Goal: Information Seeking & Learning: Learn about a topic

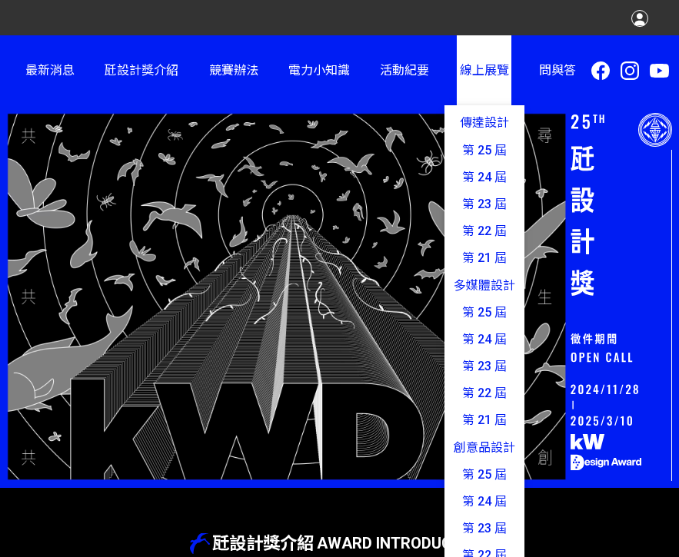
click at [491, 62] on link "線上展覽 傳達設計 第 25 屆 第 24 屆 第 23 屆 第 22 屆 第 21 屆 多媒體設計 第 25 屆 第 24 屆 第 23 屆 第 22 屆 …" at bounding box center [484, 70] width 55 height 70
click at [487, 141] on link "第 25 屆" at bounding box center [484, 150] width 80 height 27
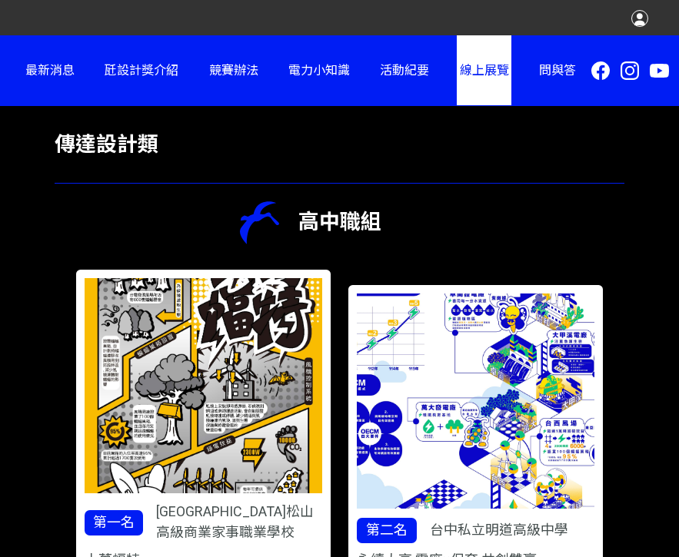
scroll to position [353, 0]
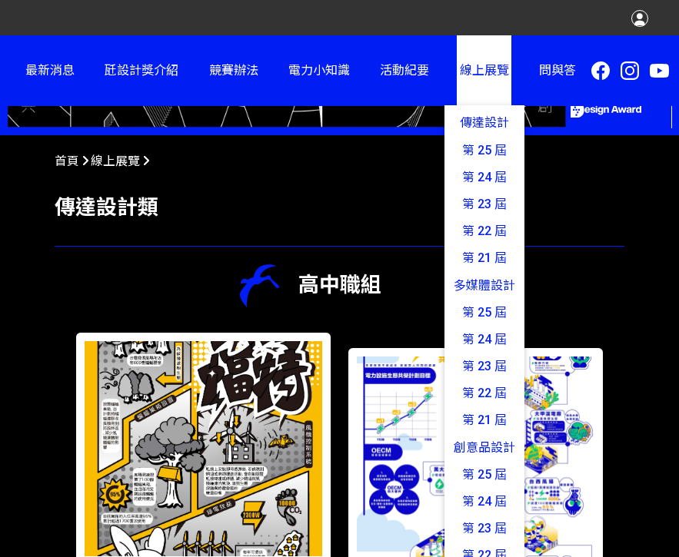
click at [498, 77] on span "線上展覽" at bounding box center [484, 70] width 49 height 15
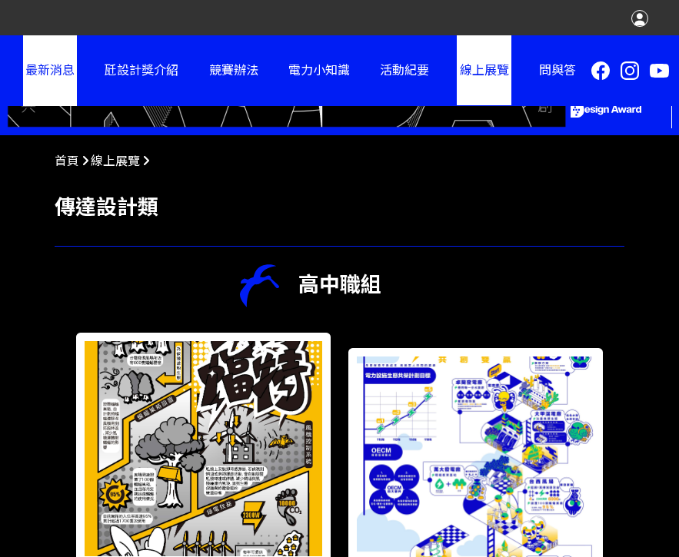
click at [32, 72] on link "最新消息" at bounding box center [50, 70] width 55 height 70
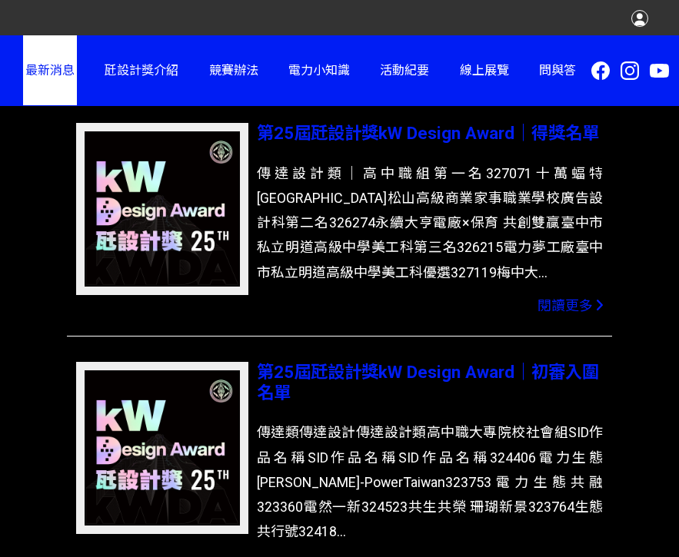
scroll to position [484, 0]
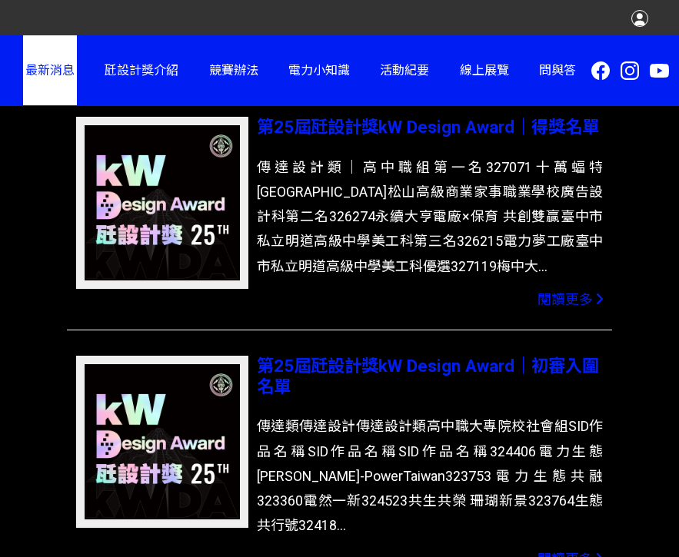
click at [600, 553] on icon at bounding box center [599, 560] width 7 height 14
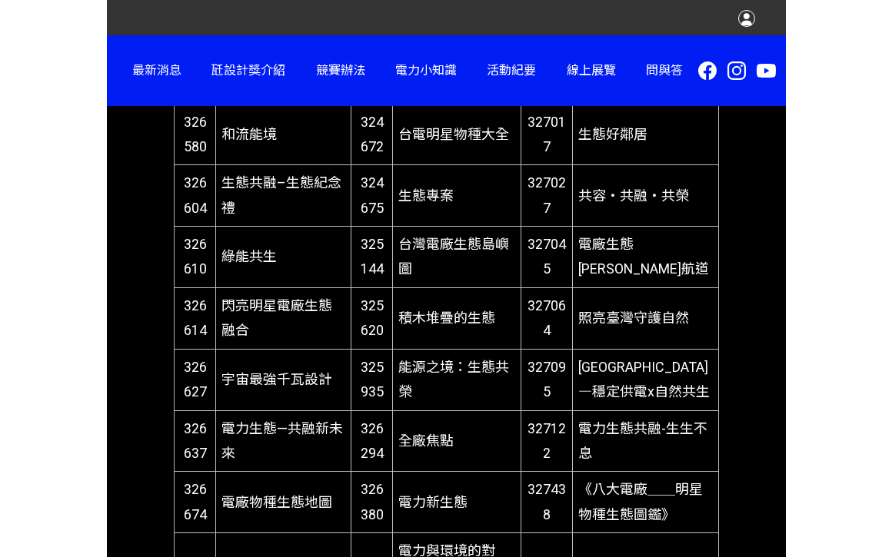
scroll to position [2020, 0]
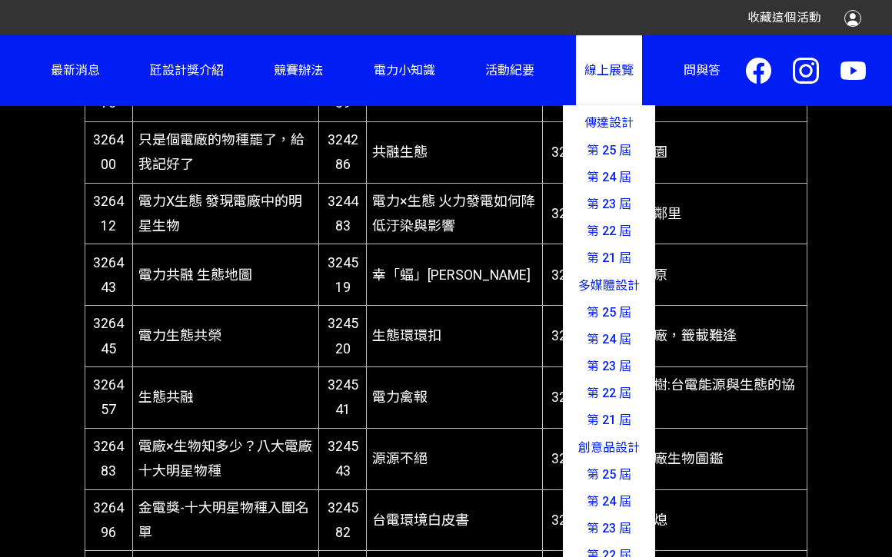
click at [609, 74] on span "線上展覽" at bounding box center [608, 70] width 49 height 15
click at [588, 150] on link "第 25 屆" at bounding box center [609, 150] width 92 height 27
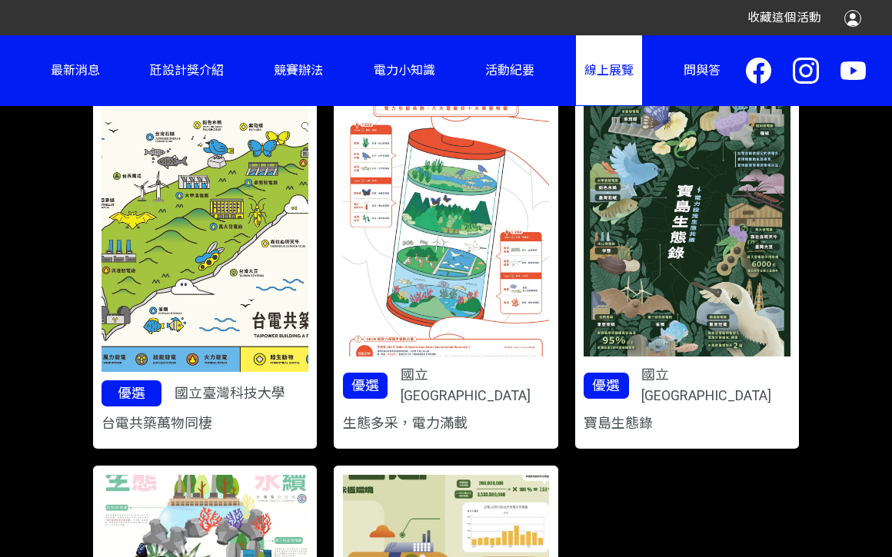
scroll to position [2571, 0]
